Goal: Navigation & Orientation: Find specific page/section

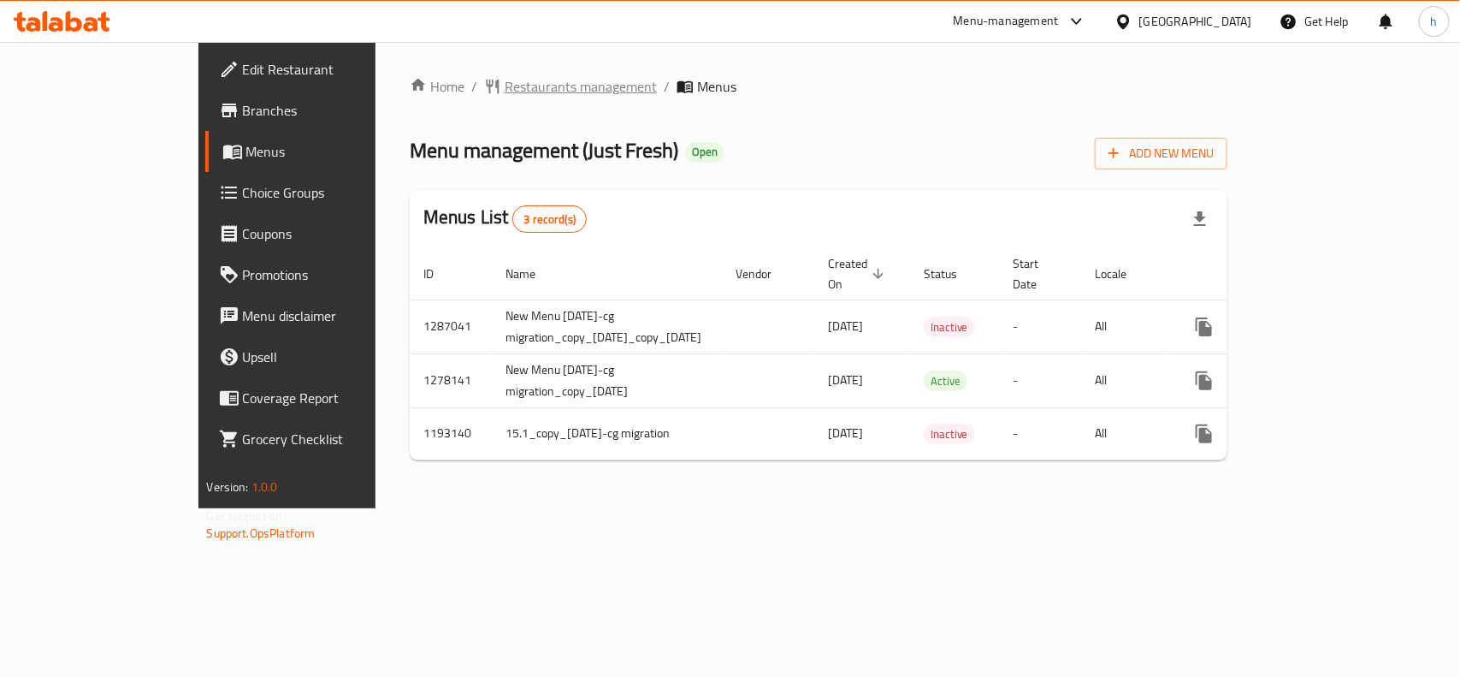
click at [505, 84] on span "Restaurants management" at bounding box center [581, 86] width 152 height 21
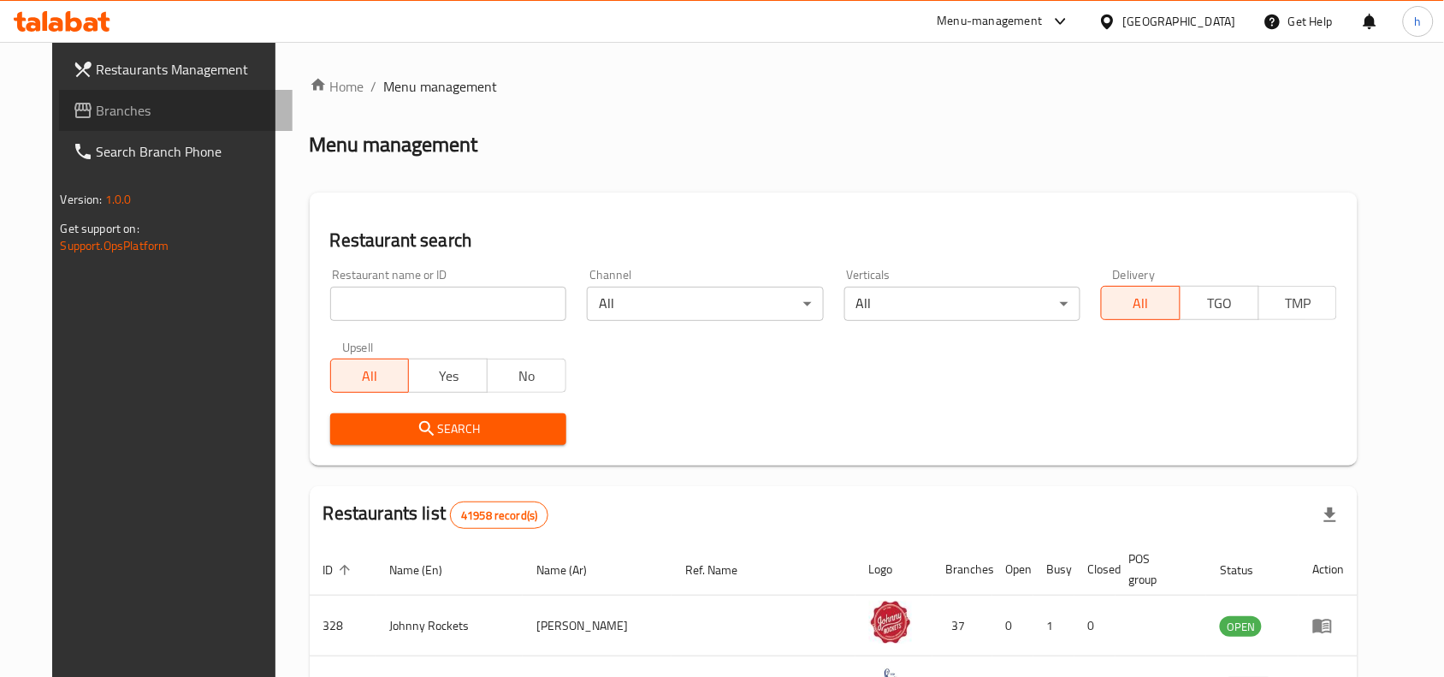
click at [111, 92] on link "Branches" at bounding box center [176, 110] width 234 height 41
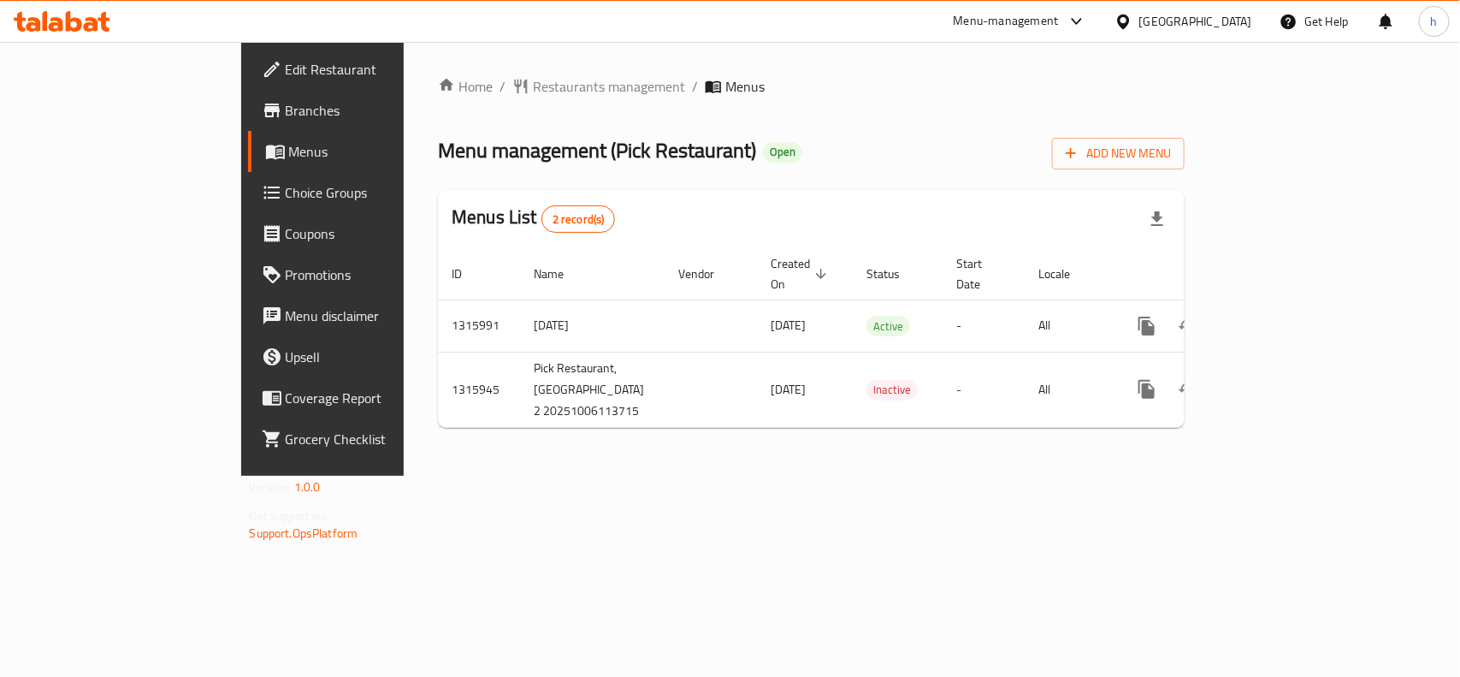
click at [1215, 24] on div "[GEOGRAPHIC_DATA]" at bounding box center [1195, 21] width 113 height 19
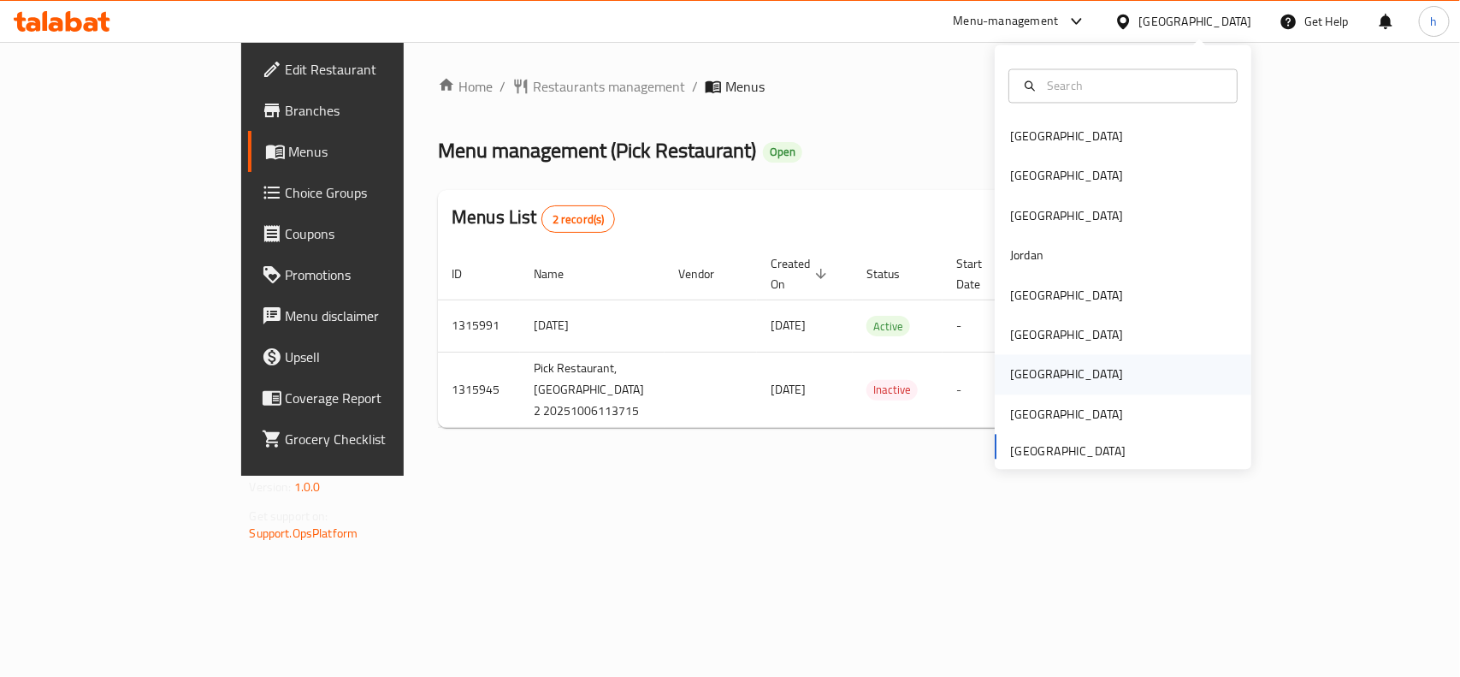
click at [1022, 373] on div "Qatar" at bounding box center [1066, 374] width 113 height 19
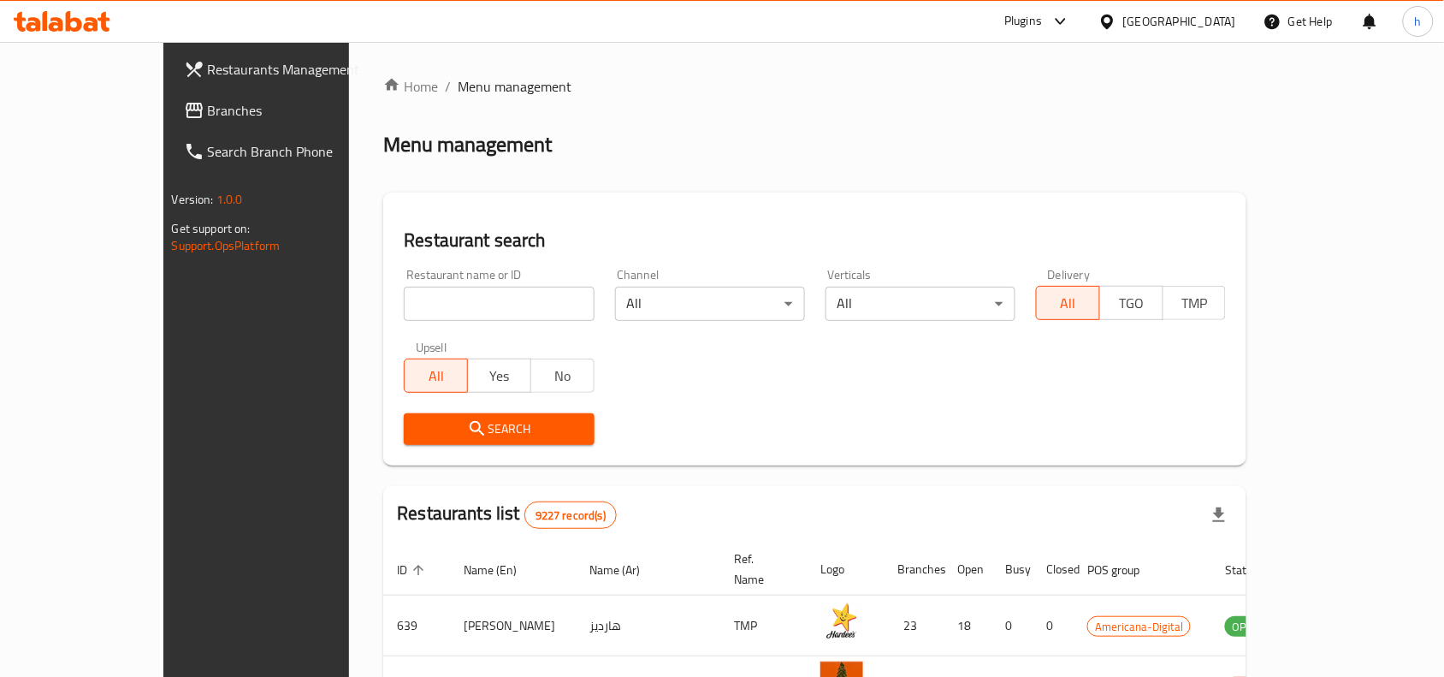
click at [170, 92] on link "Branches" at bounding box center [287, 110] width 234 height 41
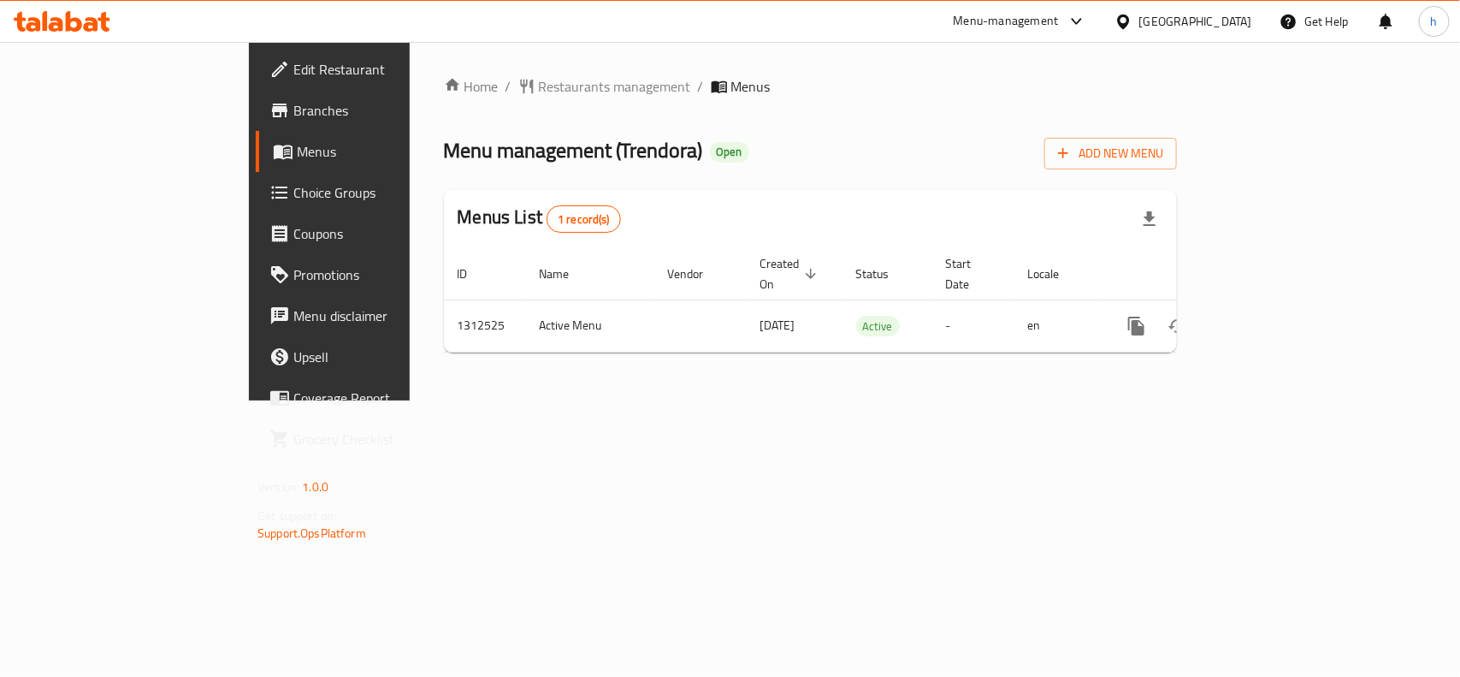
click at [1230, 23] on div "[GEOGRAPHIC_DATA]" at bounding box center [1195, 21] width 113 height 19
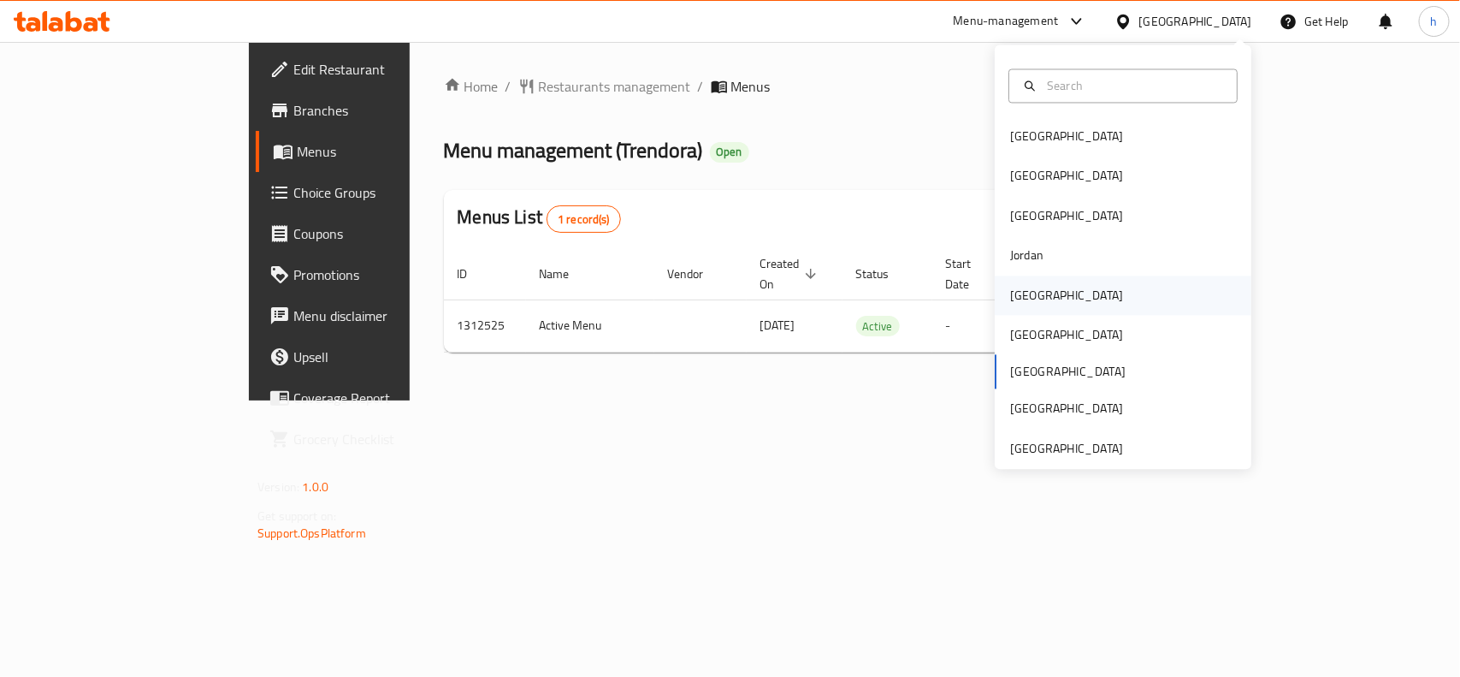
click at [1010, 293] on div "[GEOGRAPHIC_DATA]" at bounding box center [1066, 295] width 113 height 19
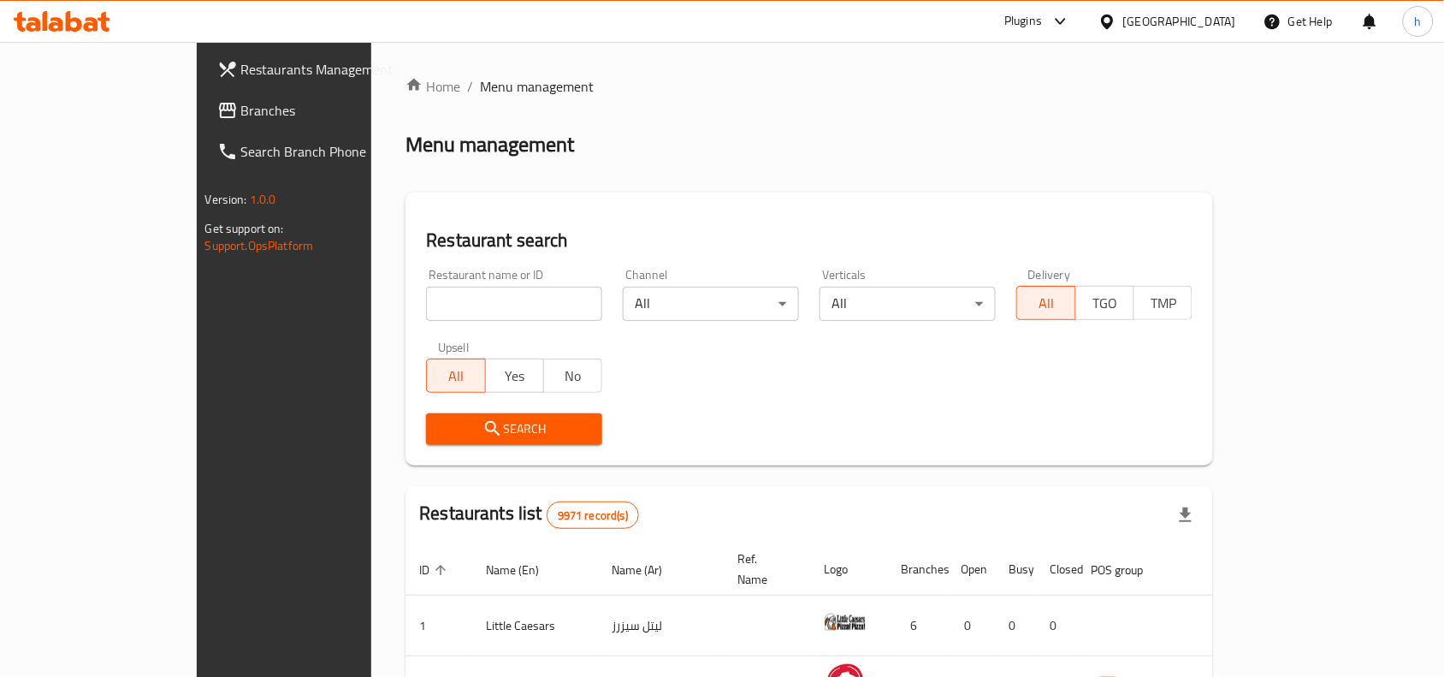
click at [241, 113] on span "Branches" at bounding box center [332, 110] width 183 height 21
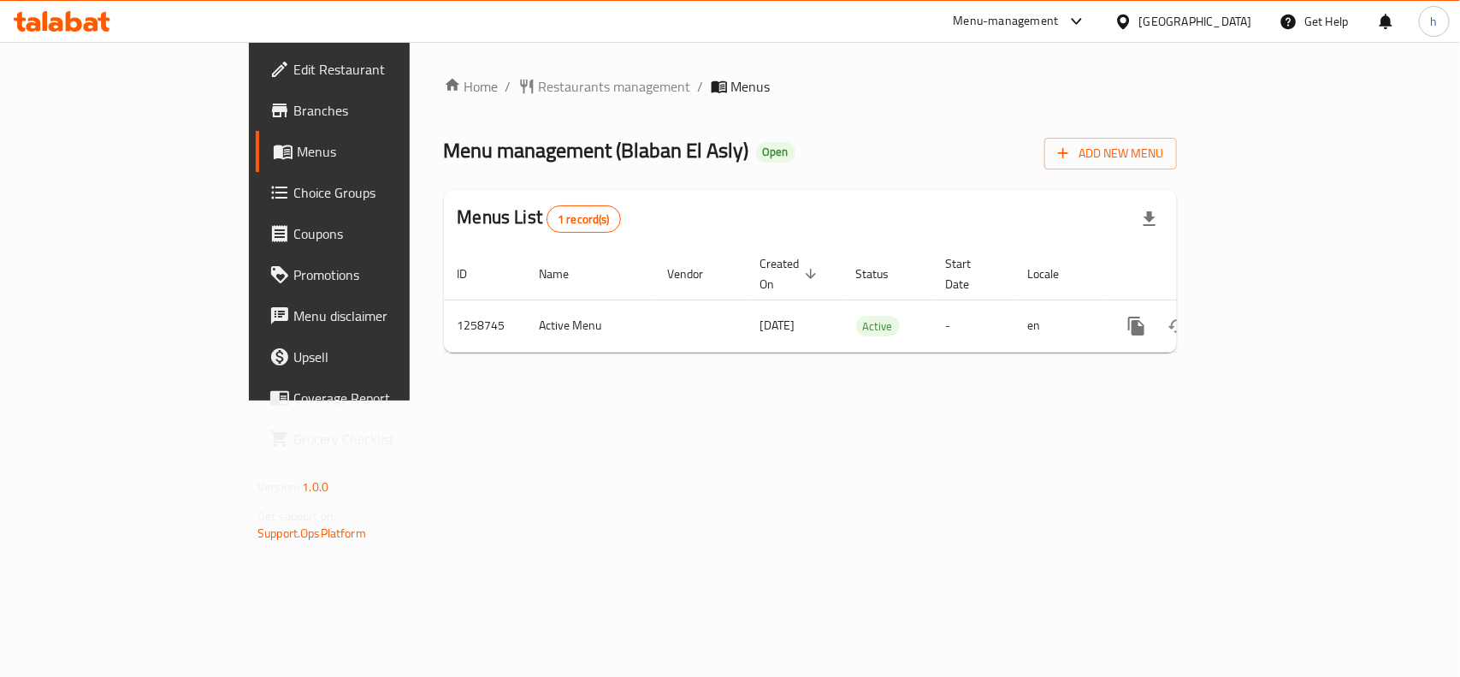
click at [1242, 14] on div "Kuwait" at bounding box center [1195, 21] width 113 height 19
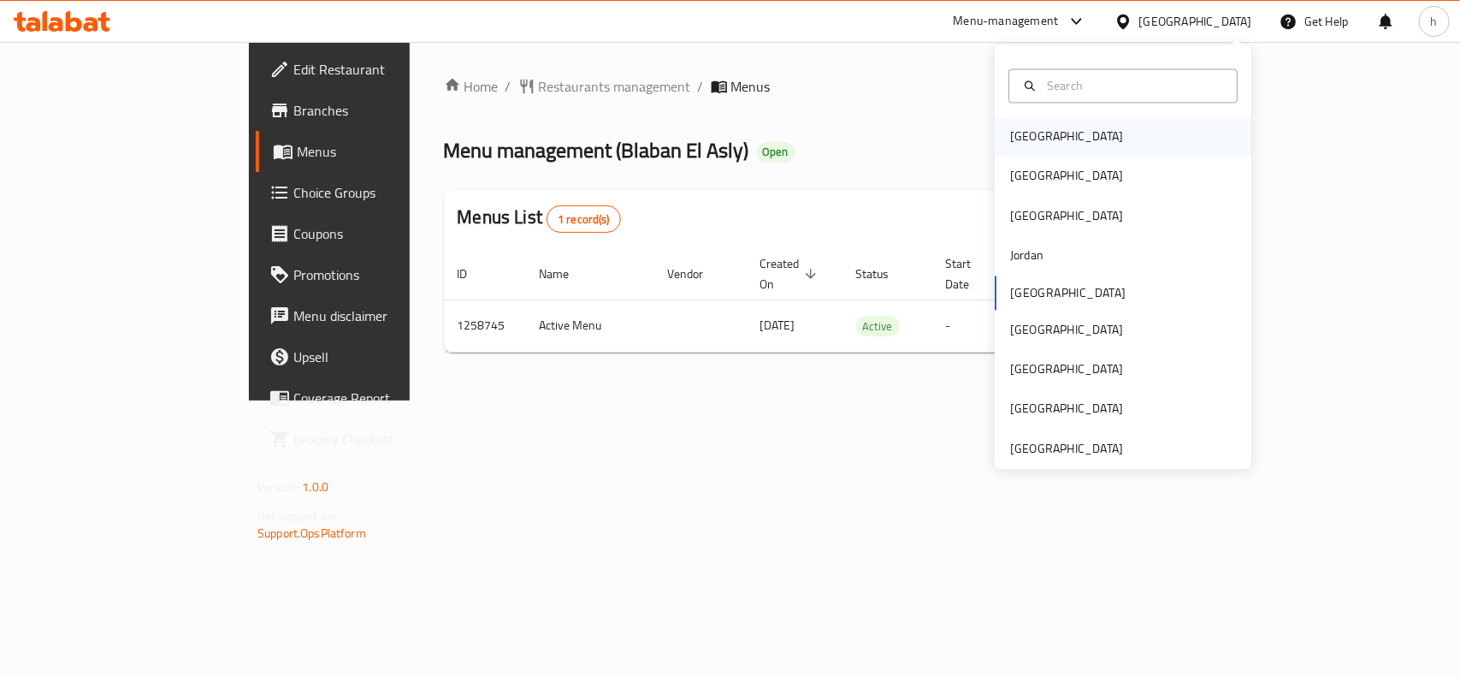
click at [1023, 122] on div "Bahrain" at bounding box center [1066, 136] width 140 height 39
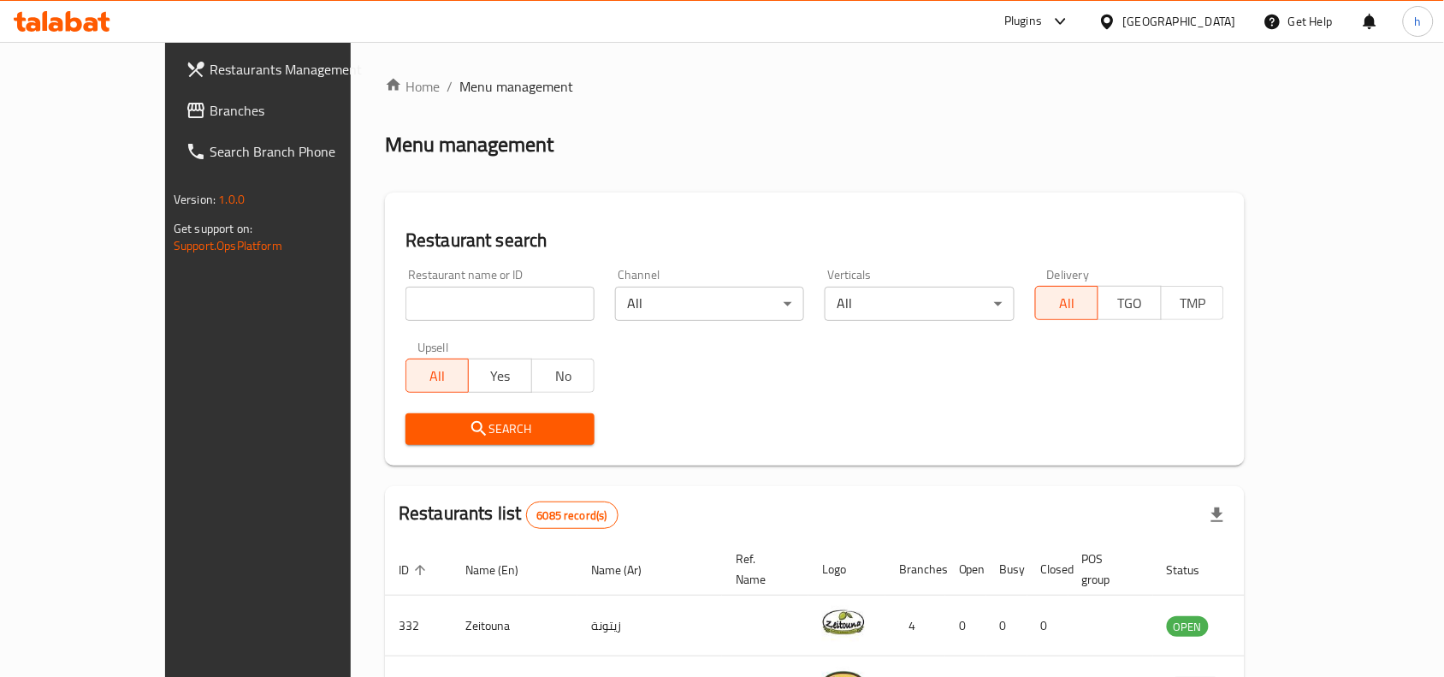
click at [210, 112] on span "Branches" at bounding box center [301, 110] width 183 height 21
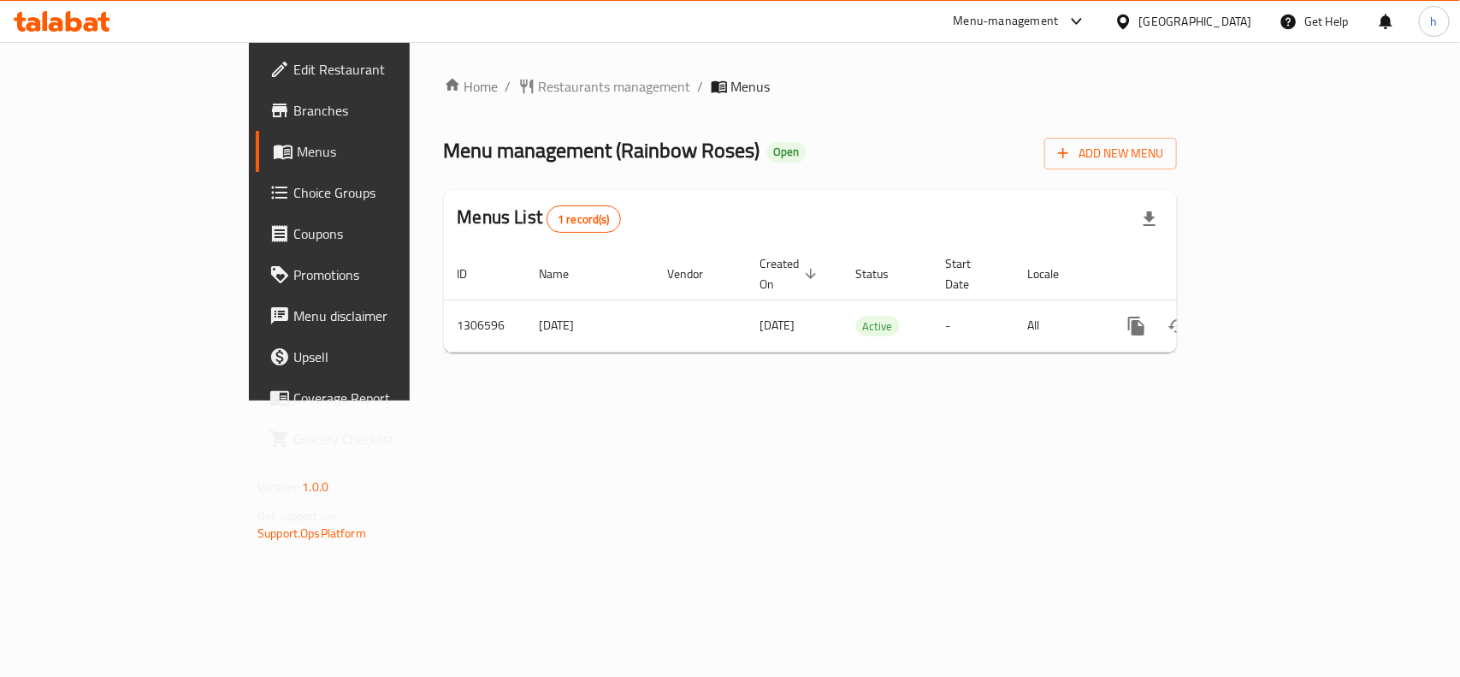
click at [836, 182] on div "Home / Restaurants management / Menus Menu management ( Rainbow Roses ) Open Ad…" at bounding box center [810, 221] width 733 height 290
click at [1220, 26] on div "Bahrain" at bounding box center [1195, 21] width 113 height 19
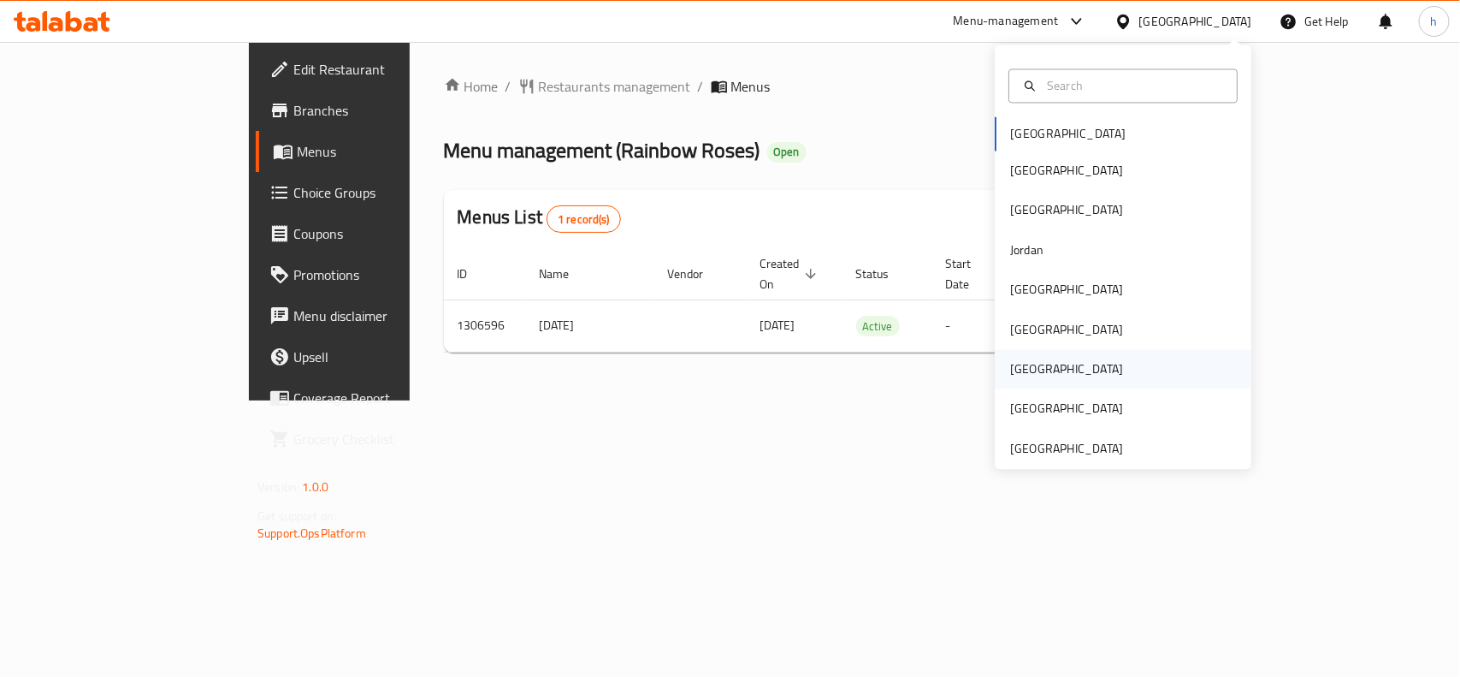
click at [1032, 373] on div "Qatar" at bounding box center [1066, 369] width 140 height 39
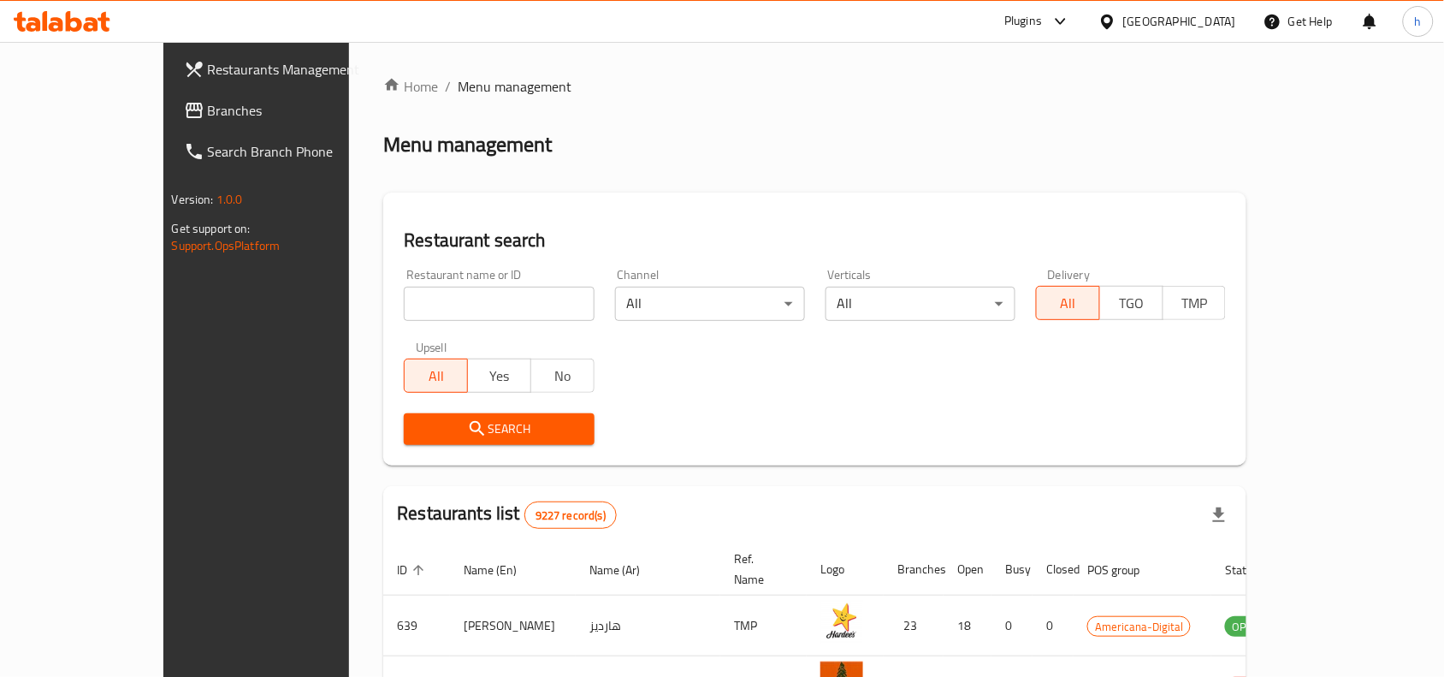
click at [208, 117] on span "Branches" at bounding box center [299, 110] width 183 height 21
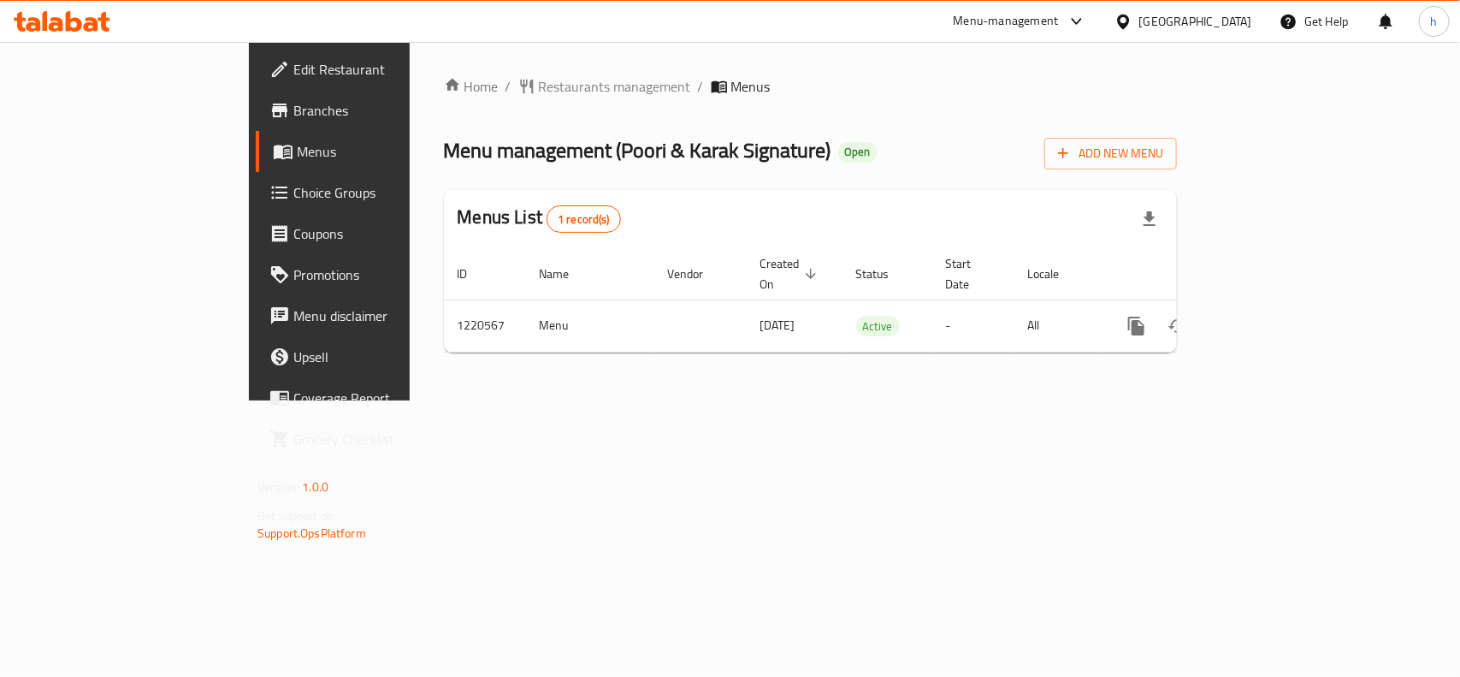
click at [1230, 20] on div "[GEOGRAPHIC_DATA]" at bounding box center [1195, 21] width 113 height 19
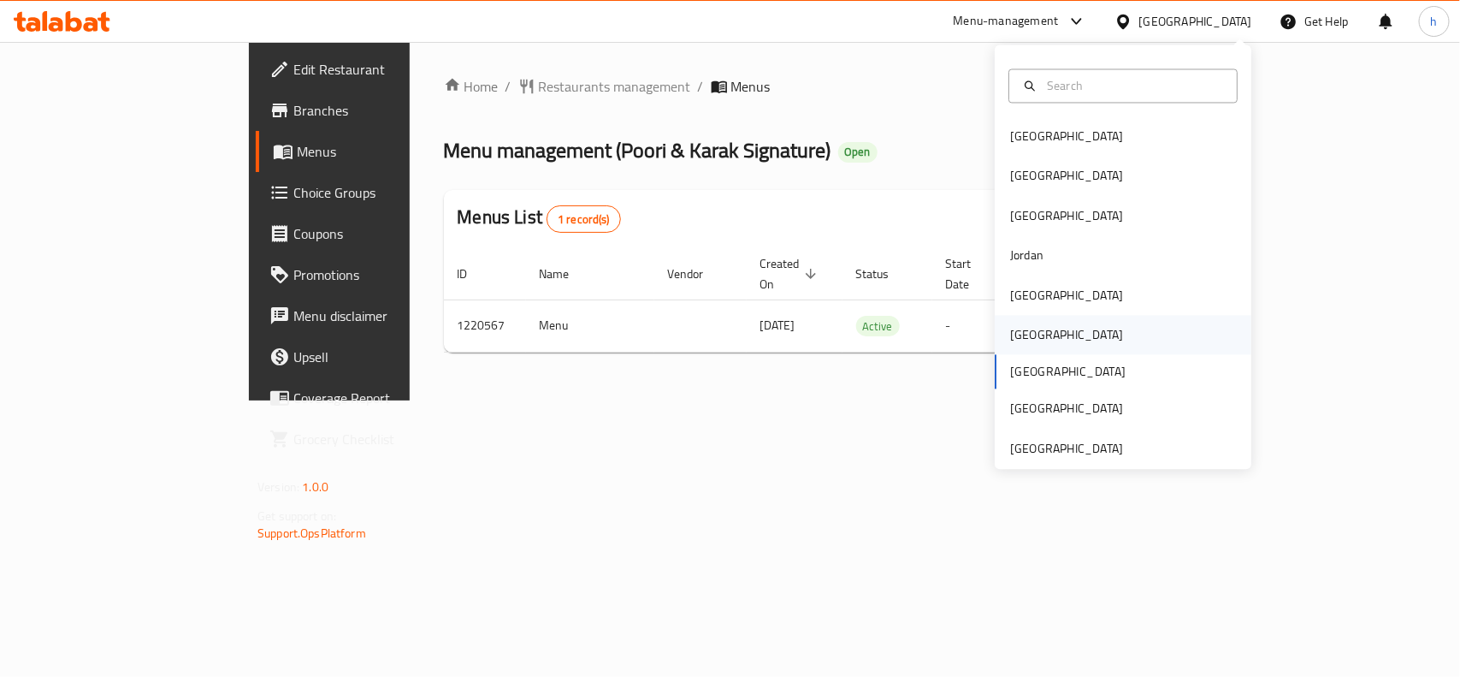
click at [1019, 334] on div "[GEOGRAPHIC_DATA]" at bounding box center [1066, 335] width 113 height 19
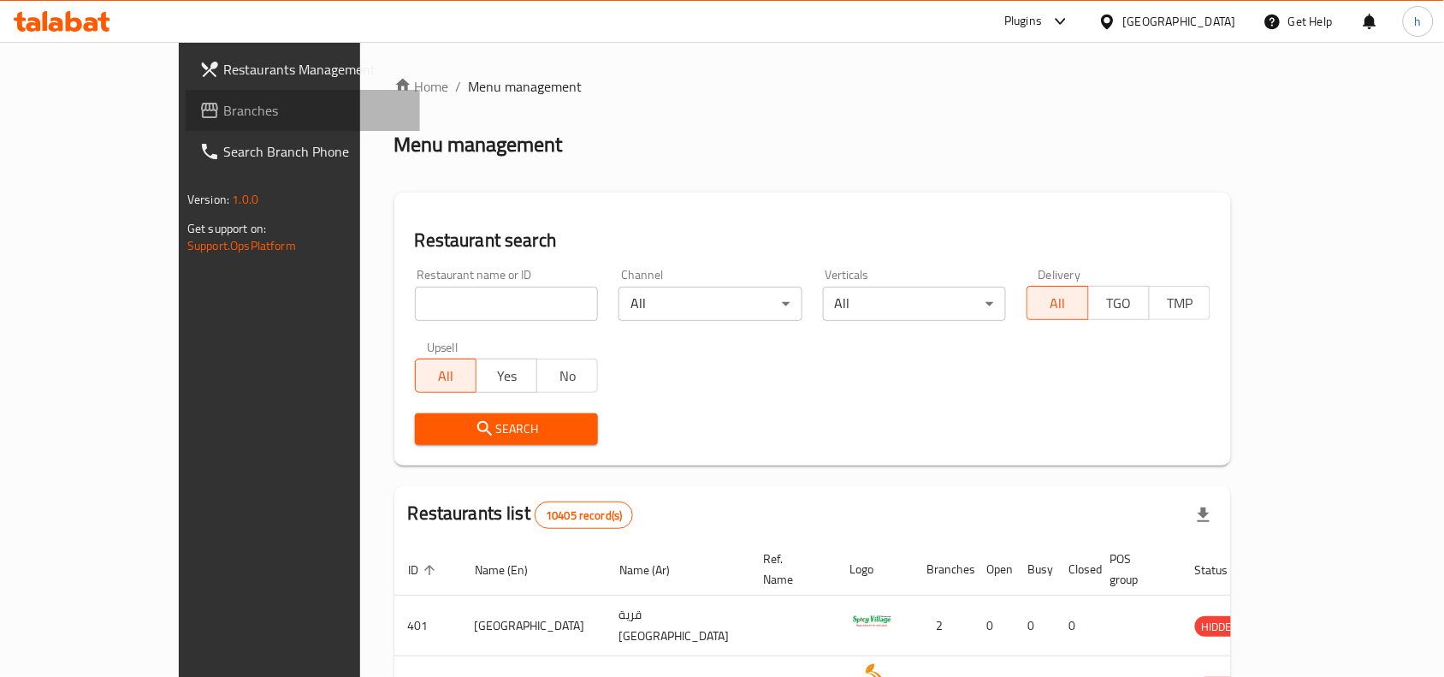
click at [223, 115] on span "Branches" at bounding box center [314, 110] width 183 height 21
